Goal: Task Accomplishment & Management: Manage account settings

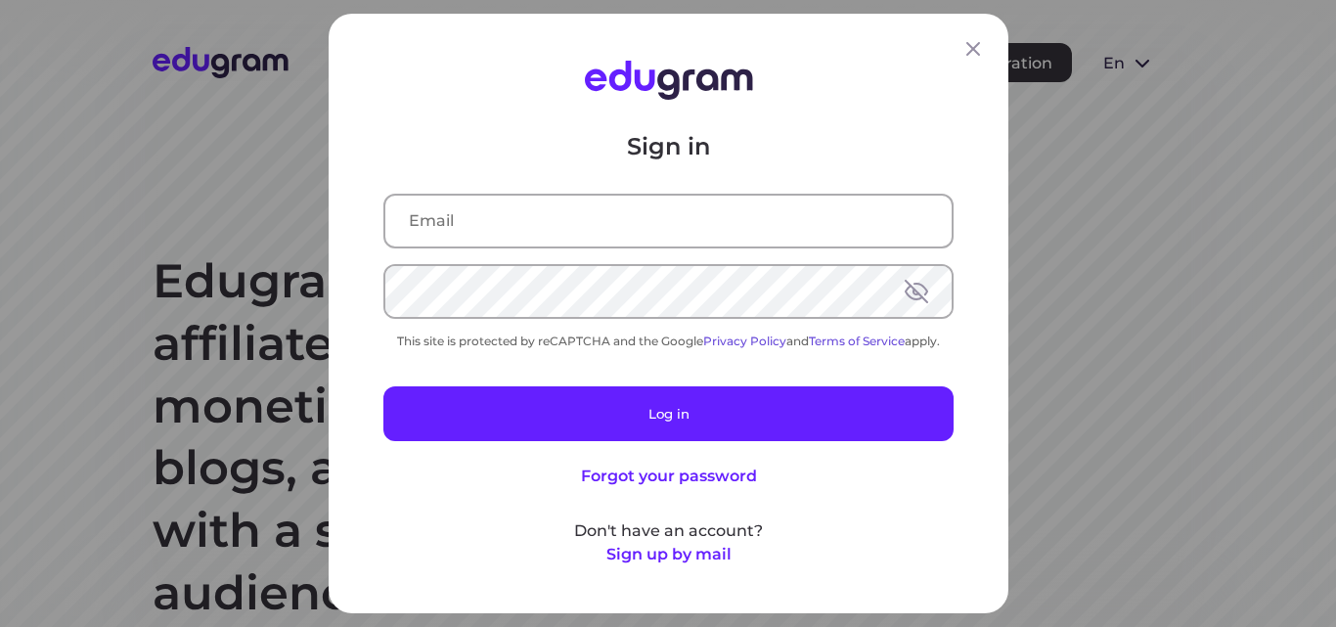
type input "dimittross@yandex.ru"
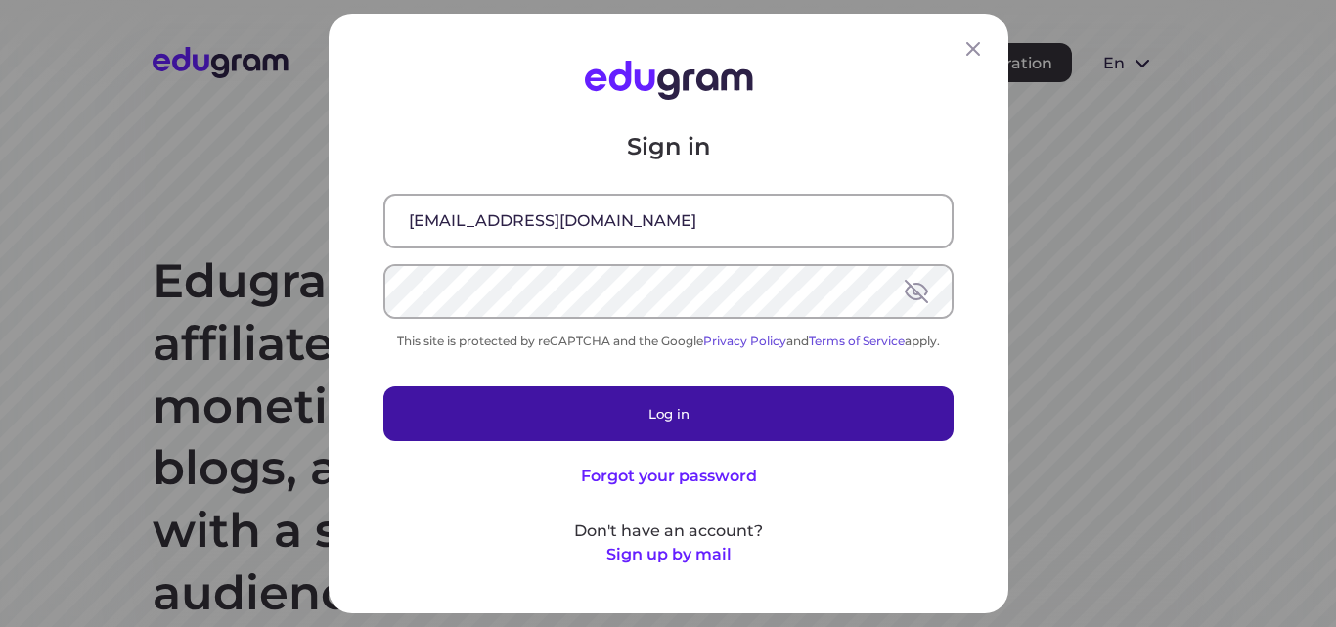
click at [638, 404] on button "Log in" at bounding box center [668, 413] width 570 height 55
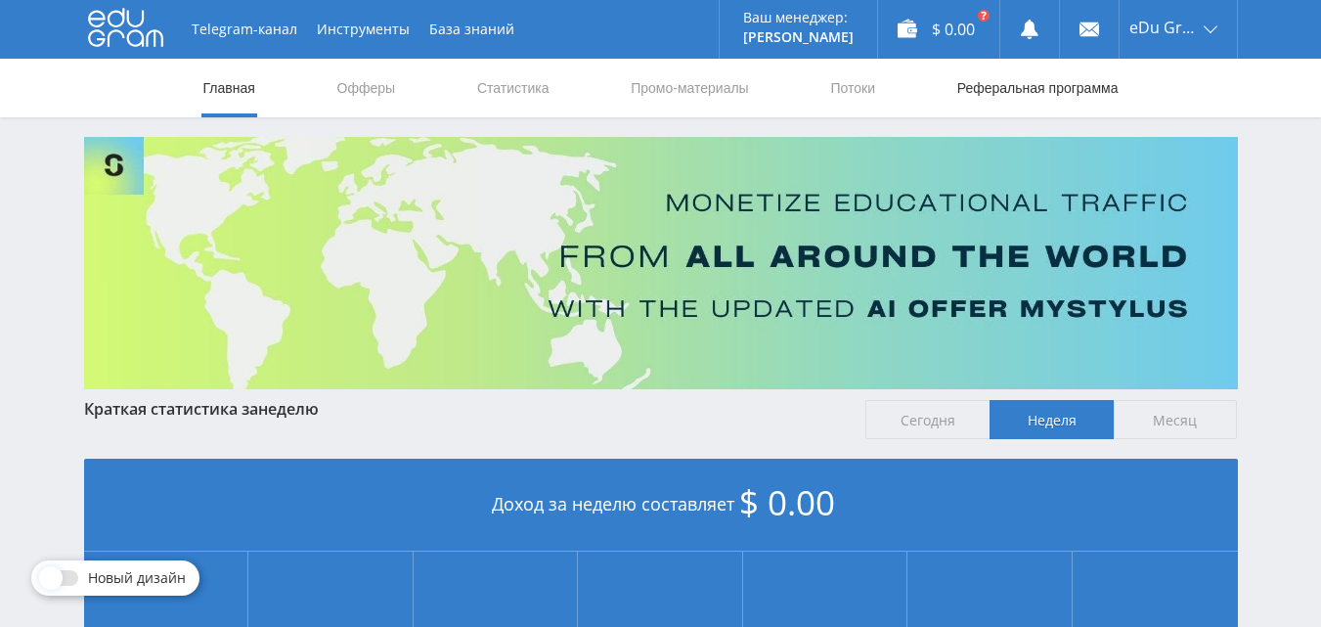
click at [986, 67] on link "Реферальная программа" at bounding box center [1038, 88] width 165 height 59
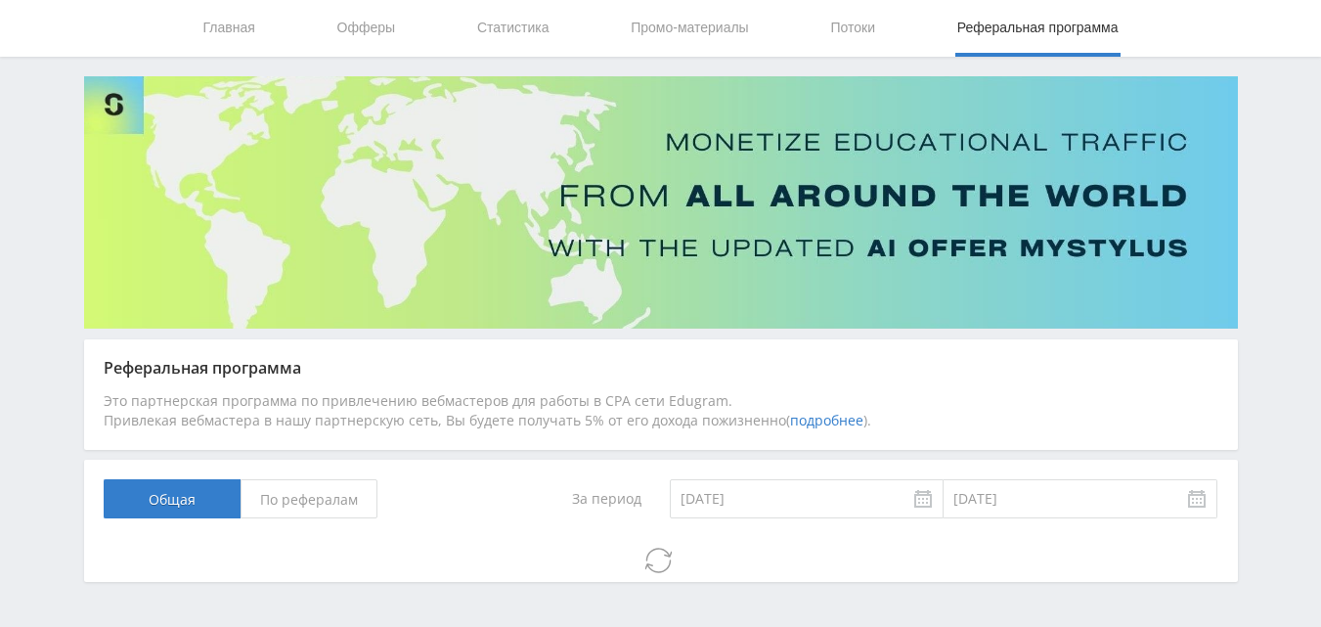
scroll to position [123, 0]
